Goal: Task Accomplishment & Management: Complete application form

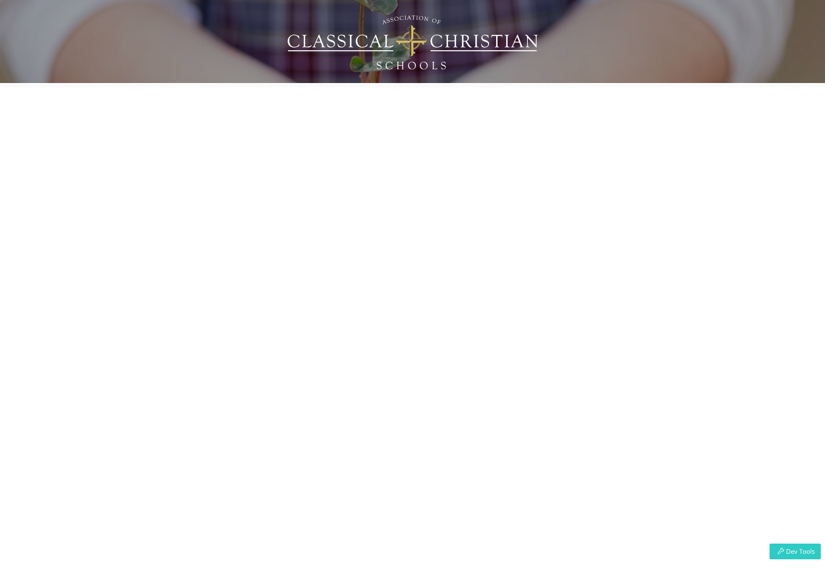
click at [812, 545] on button "Dev Tools" at bounding box center [795, 551] width 51 height 16
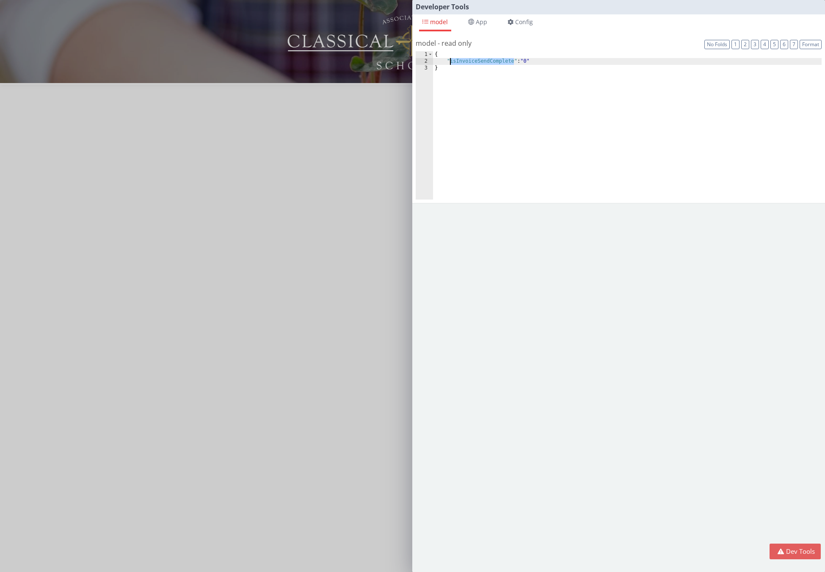
drag, startPoint x: 514, startPoint y: 62, endPoint x: 450, endPoint y: 59, distance: 63.6
click at [450, 59] on div "{ "isInvoiceSendComplete" : "0" }" at bounding box center [627, 132] width 389 height 162
click at [352, 121] on div "Developer Tools model App Params Log (1) Misc Windows Config model - read only …" at bounding box center [412, 286] width 825 height 572
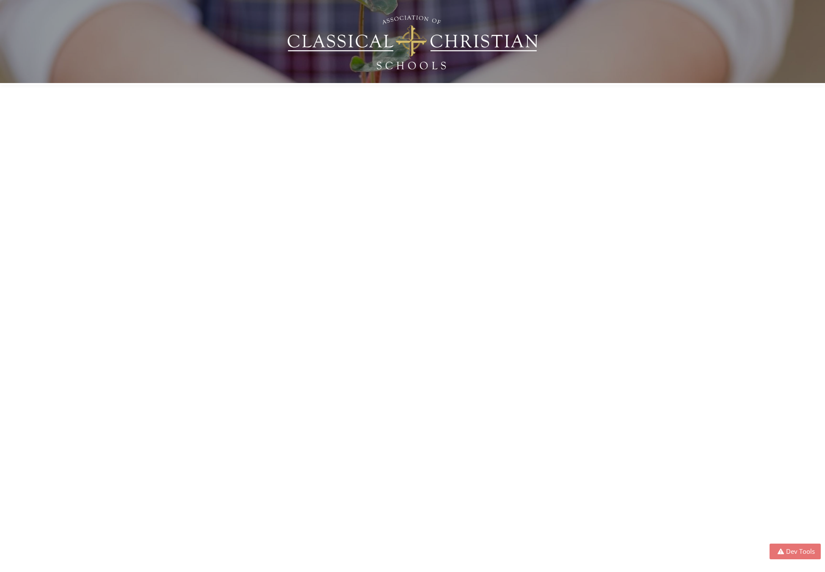
click at [786, 550] on button "Dev Tools" at bounding box center [795, 551] width 51 height 16
click at [248, 315] on div "Developer Tools model App Params Log (2) Misc Windows Config model - read only …" at bounding box center [412, 286] width 825 height 572
click at [795, 551] on button "Dev Tools" at bounding box center [795, 551] width 51 height 16
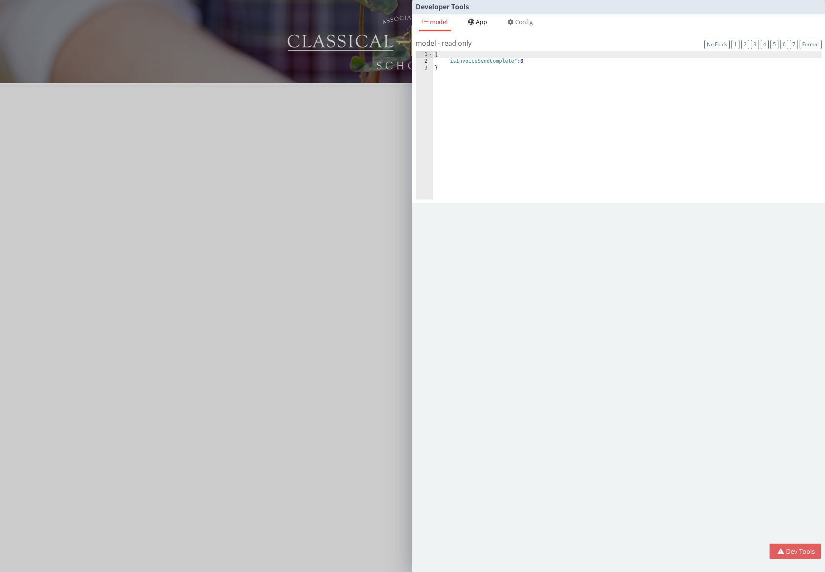
click at [485, 28] on li "App" at bounding box center [478, 22] width 26 height 17
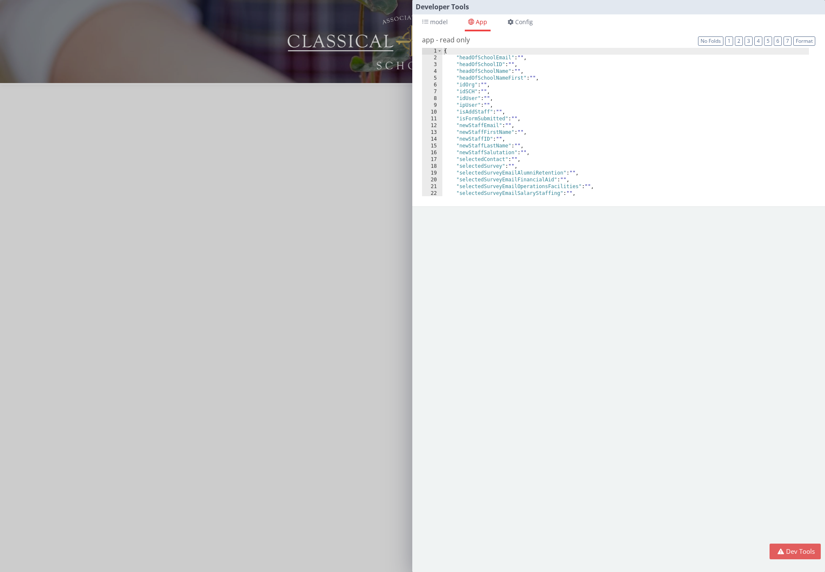
click at [358, 146] on div "Developer Tools model App Params Log (1) Misc Windows Config model - read only …" at bounding box center [412, 286] width 825 height 572
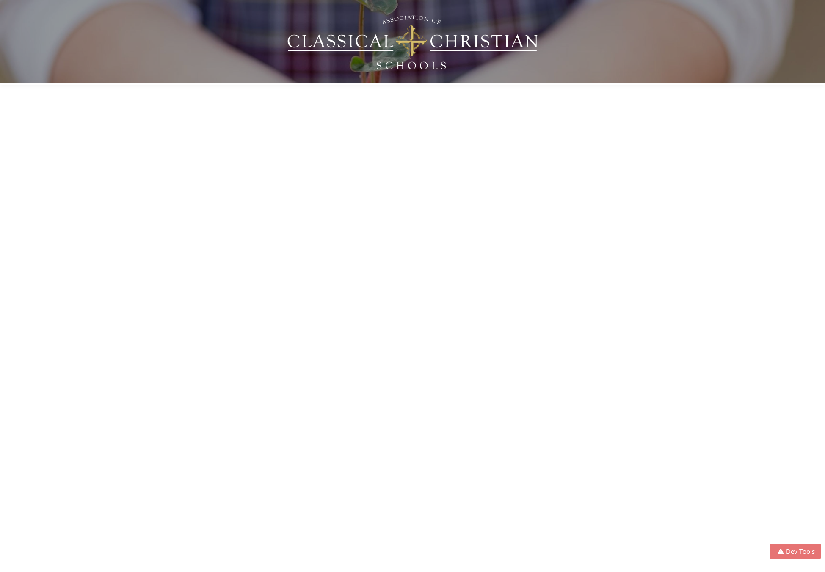
click at [809, 555] on button "Dev Tools" at bounding box center [795, 551] width 51 height 16
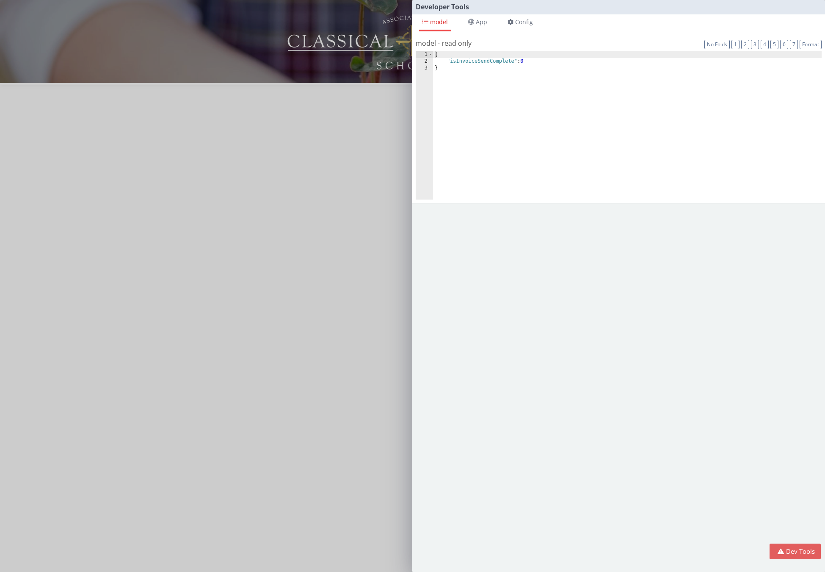
click at [388, 163] on div "Developer Tools model App Params Log (2) Misc Windows Config model - read only …" at bounding box center [412, 286] width 825 height 572
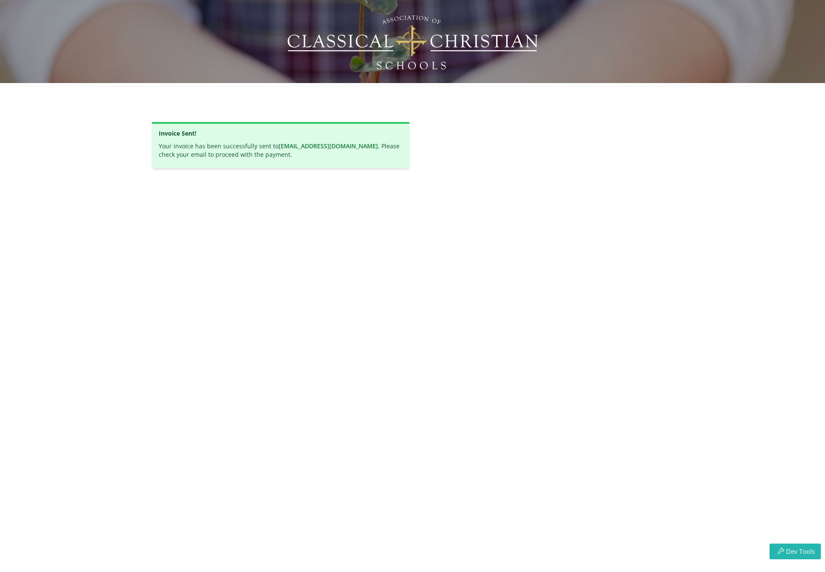
click at [823, 129] on div "Invoice Sent! Your invoice has been successfully sent to rmertzic@gmail.com . P…" at bounding box center [412, 286] width 825 height 572
